Goal: Task Accomplishment & Management: Use online tool/utility

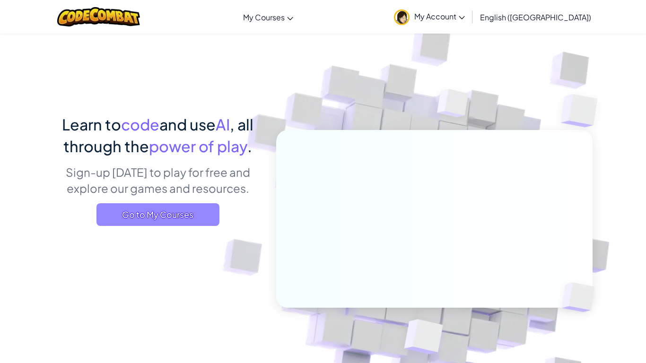
click at [194, 217] on span "Go to My Courses" at bounding box center [157, 214] width 123 height 23
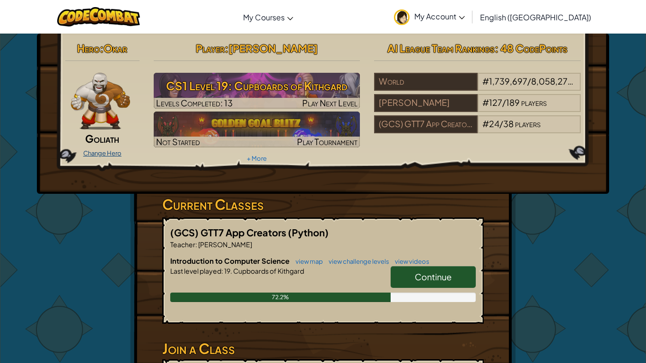
click at [98, 150] on link "Change Hero" at bounding box center [102, 153] width 38 height 8
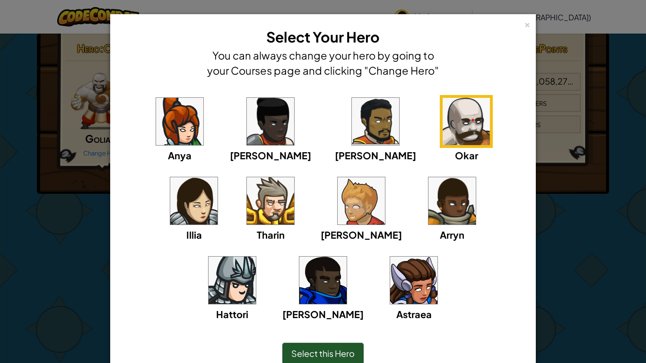
click at [218, 177] on img at bounding box center [193, 200] width 47 height 47
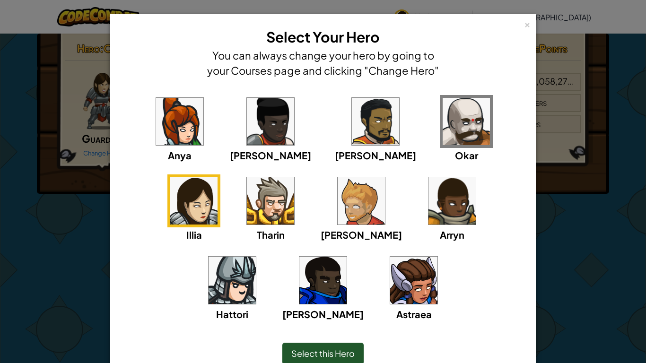
click at [328, 356] on span "Select this Hero" at bounding box center [322, 353] width 63 height 11
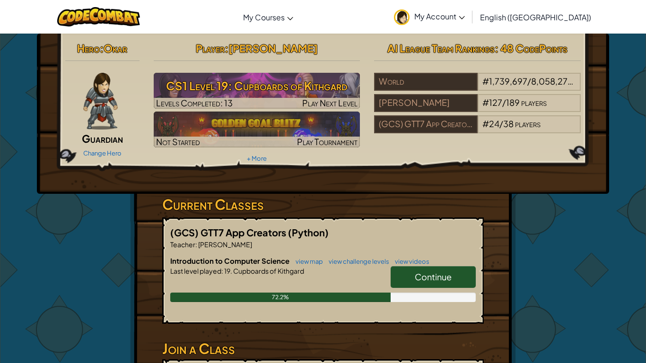
click at [451, 275] on span "Continue" at bounding box center [433, 276] width 37 height 11
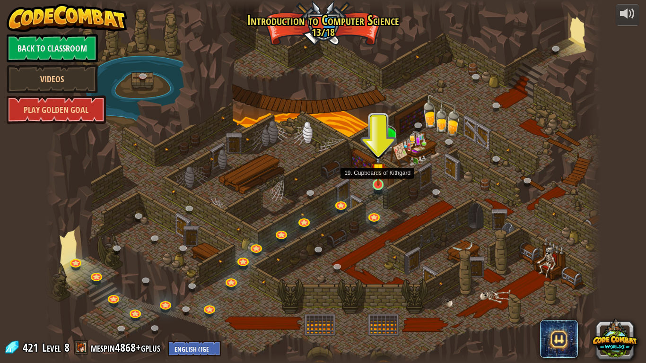
click at [380, 182] on img at bounding box center [378, 170] width 14 height 32
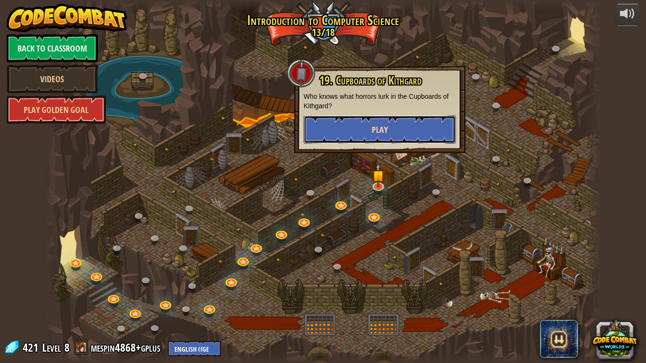
click at [345, 139] on button "Play" at bounding box center [380, 129] width 152 height 28
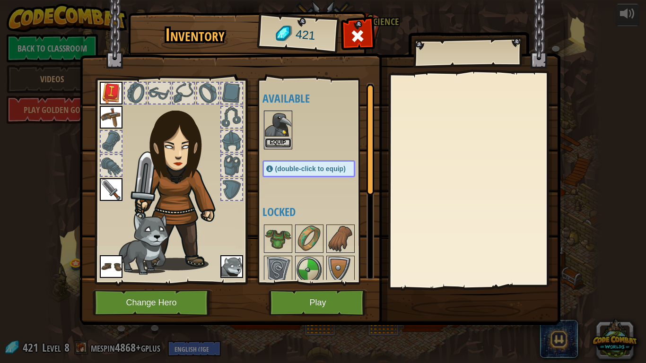
click at [271, 145] on button "Equip" at bounding box center [278, 143] width 26 height 10
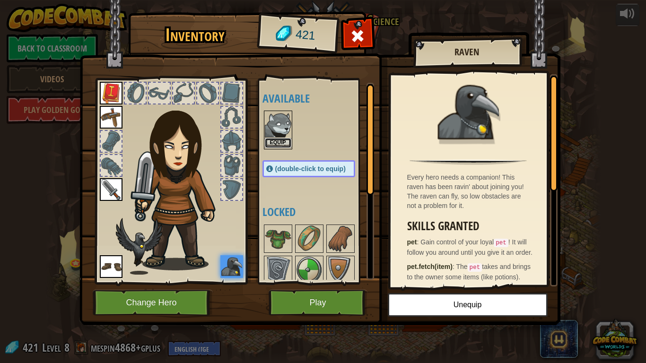
click at [271, 142] on button "Equip" at bounding box center [278, 143] width 26 height 10
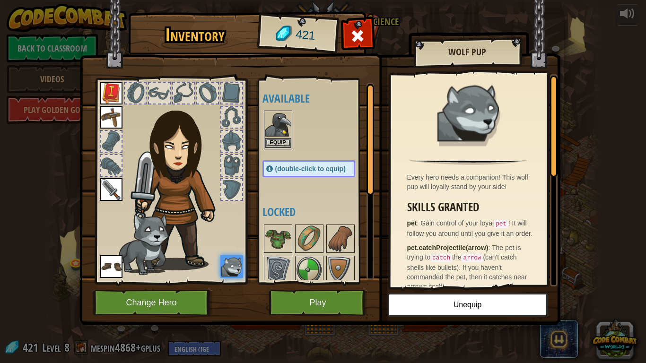
click at [285, 137] on img at bounding box center [278, 125] width 26 height 26
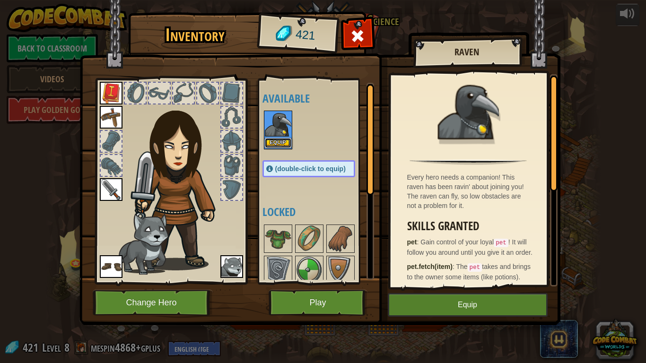
click at [278, 141] on button "Equip" at bounding box center [278, 143] width 26 height 10
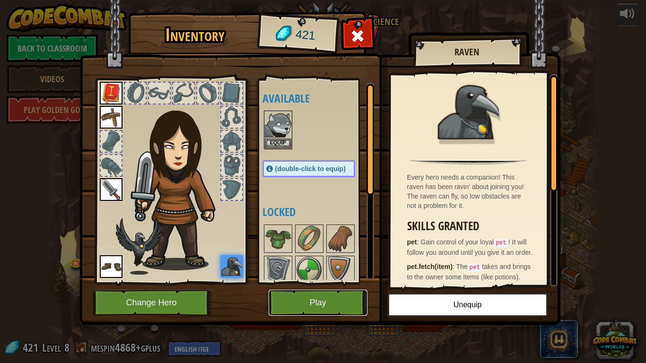
click at [333, 303] on button "Play" at bounding box center [318, 303] width 99 height 26
